Goal: Find specific page/section: Find specific page/section

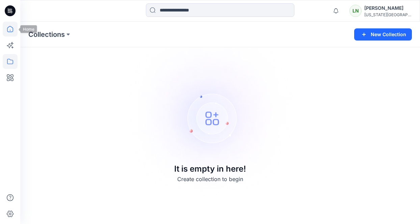
click at [8, 29] on icon at bounding box center [10, 29] width 15 height 15
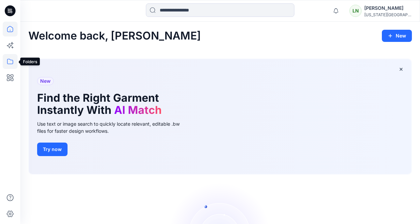
click at [10, 64] on icon at bounding box center [10, 61] width 15 height 15
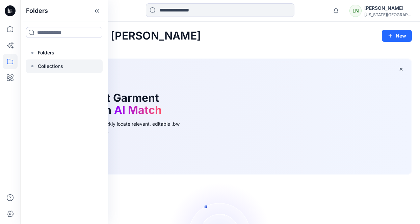
click at [41, 67] on p "Collections" at bounding box center [50, 66] width 25 height 8
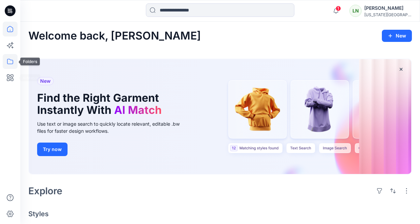
click at [6, 57] on icon at bounding box center [10, 61] width 15 height 15
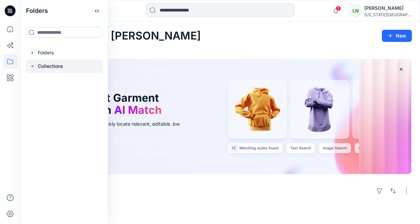
click at [46, 62] on p "Collections" at bounding box center [50, 66] width 25 height 8
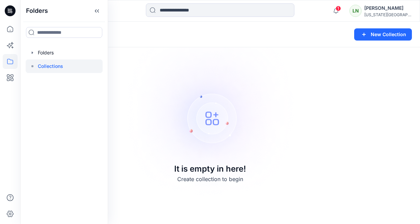
click at [223, 68] on img at bounding box center [210, 112] width 188 height 189
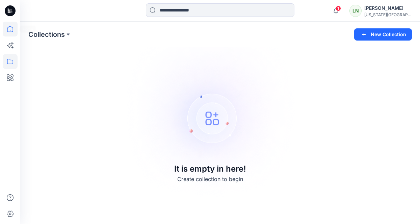
click at [8, 31] on icon at bounding box center [10, 29] width 15 height 15
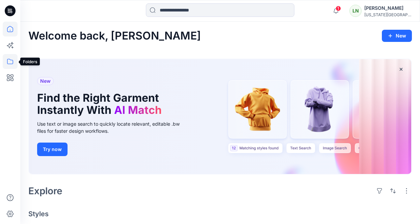
click at [15, 57] on icon at bounding box center [10, 61] width 15 height 15
click at [8, 59] on icon at bounding box center [10, 61] width 15 height 15
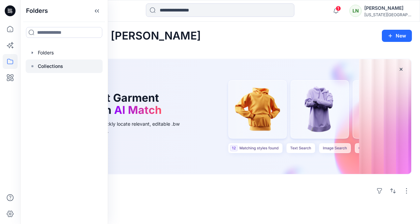
click at [38, 71] on div at bounding box center [64, 66] width 77 height 14
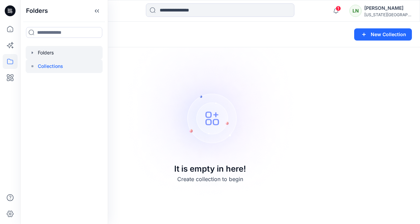
click at [33, 50] on div at bounding box center [64, 53] width 77 height 14
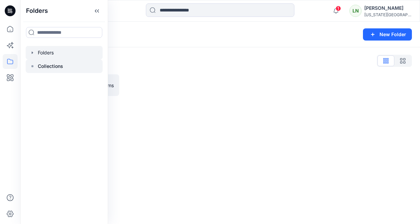
click at [34, 62] on div at bounding box center [64, 66] width 77 height 14
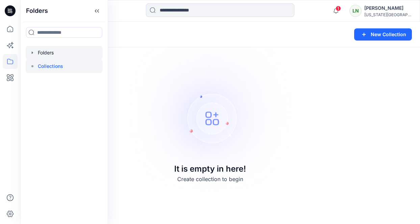
click at [34, 56] on div at bounding box center [64, 53] width 77 height 14
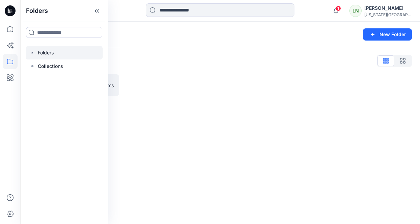
click at [159, 88] on div at bounding box center [171, 85] width 91 height 22
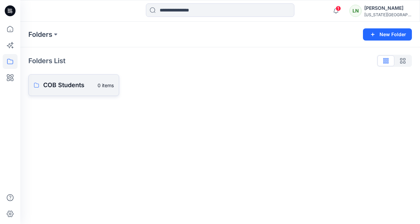
click at [86, 84] on p "COB Students" at bounding box center [68, 84] width 50 height 9
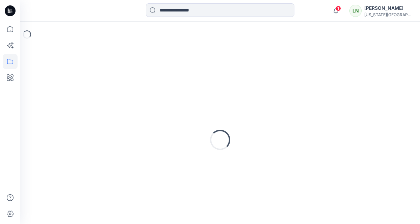
click at [86, 84] on div "Loading..." at bounding box center [220, 139] width 384 height 169
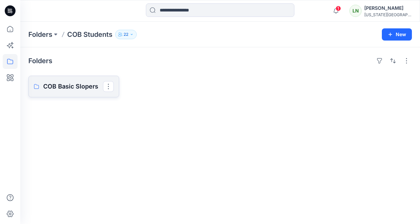
click at [88, 88] on p "COB Basic Slopers" at bounding box center [73, 86] width 60 height 9
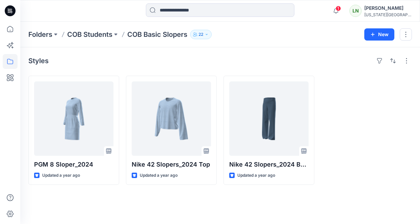
click at [191, 55] on div "Styles" at bounding box center [220, 60] width 384 height 11
